Goal: Transaction & Acquisition: Purchase product/service

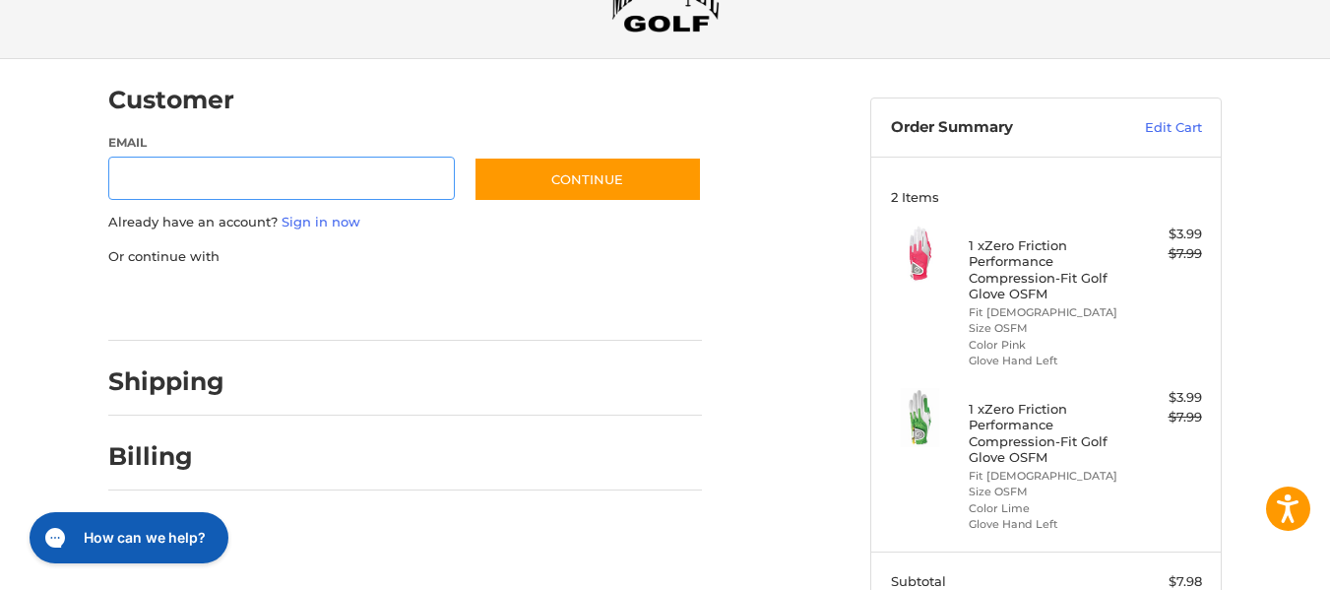
scroll to position [90, 0]
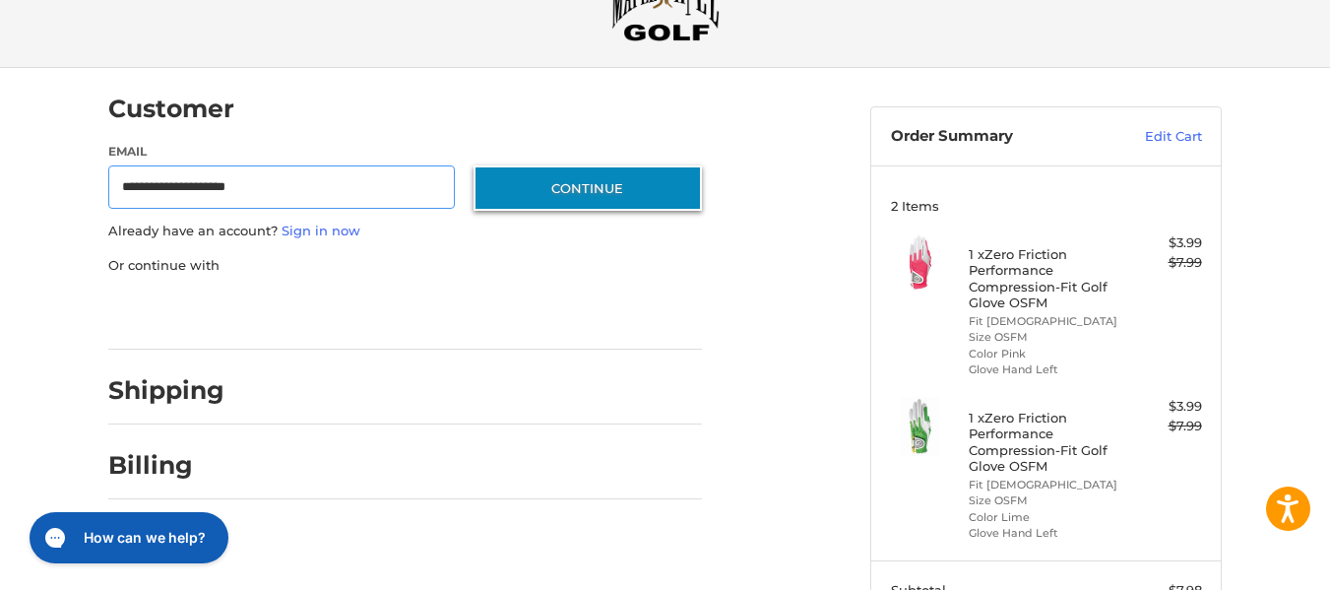
type input "**********"
click at [625, 195] on button "Continue" at bounding box center [587, 187] width 228 height 45
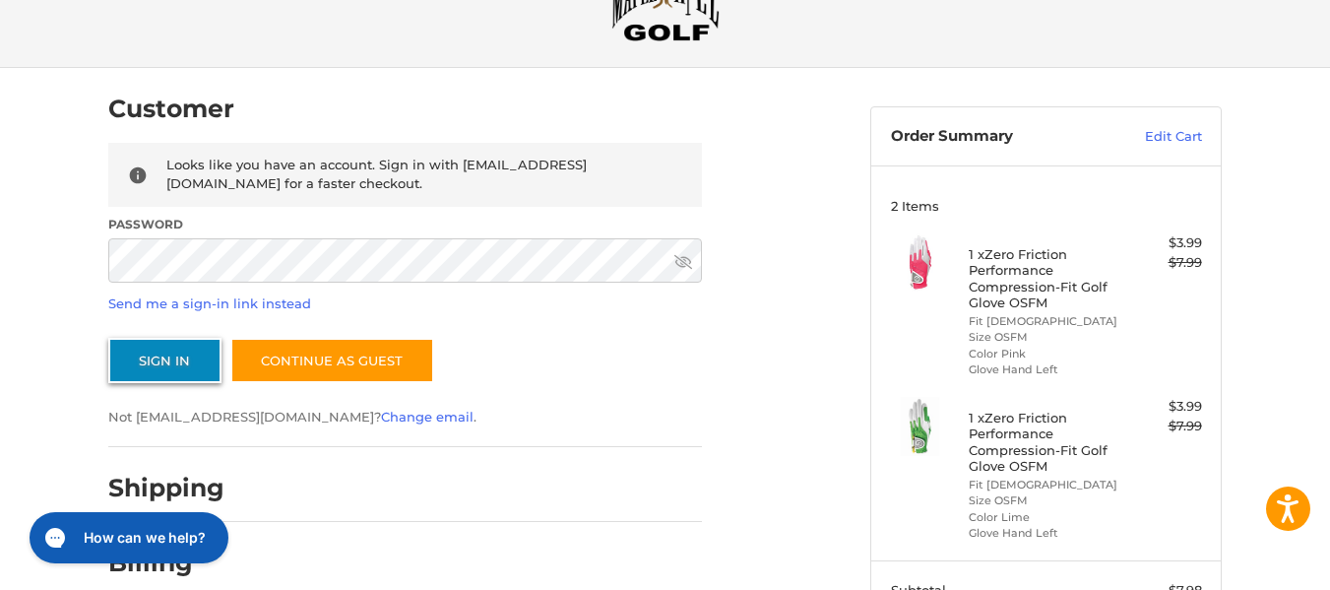
click at [184, 360] on button "Sign In" at bounding box center [164, 360] width 113 height 45
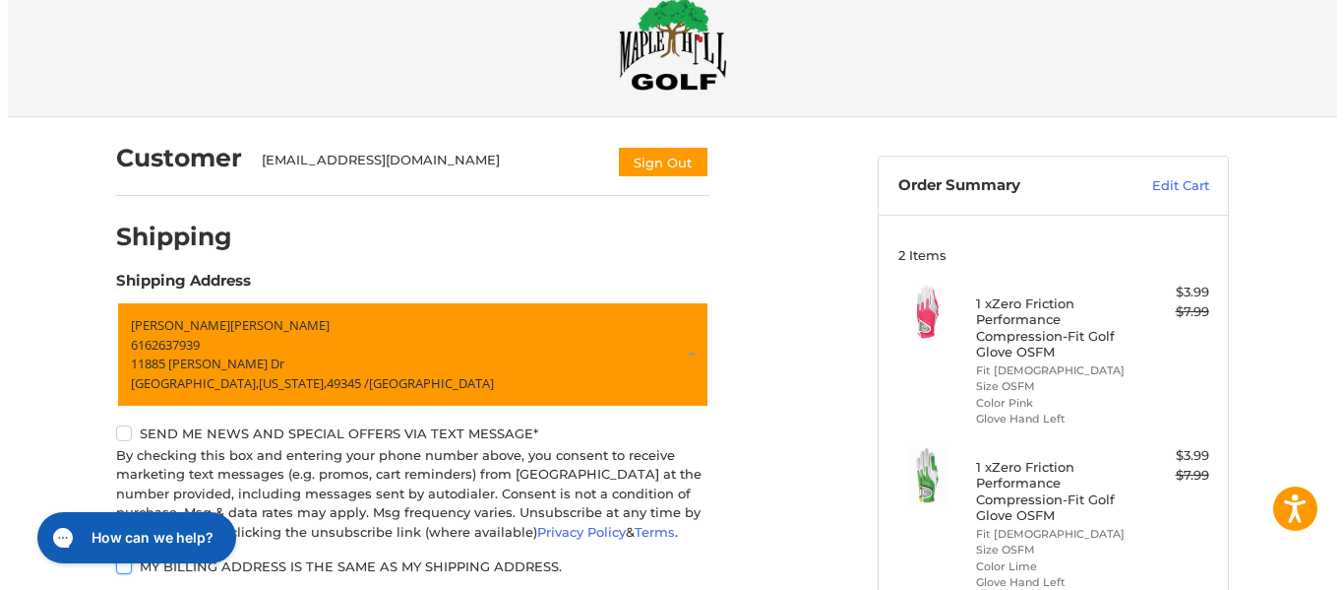
scroll to position [0, 0]
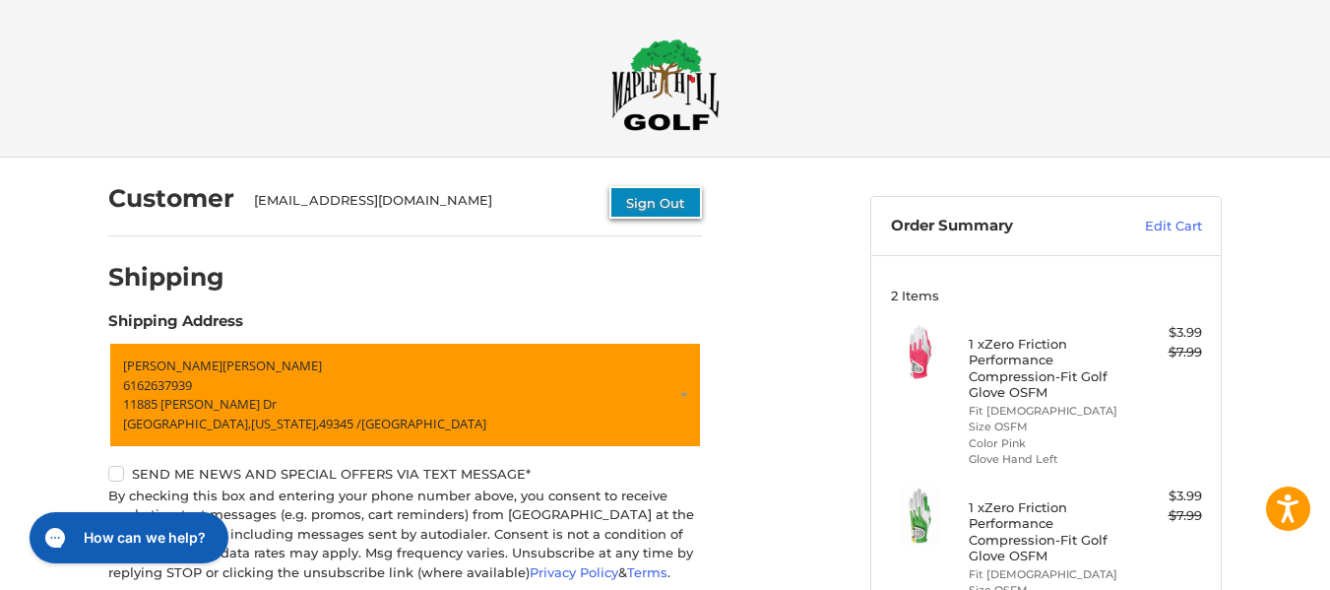
click at [660, 202] on button "Sign Out" at bounding box center [655, 202] width 93 height 32
